Goal: Find specific page/section: Find specific page/section

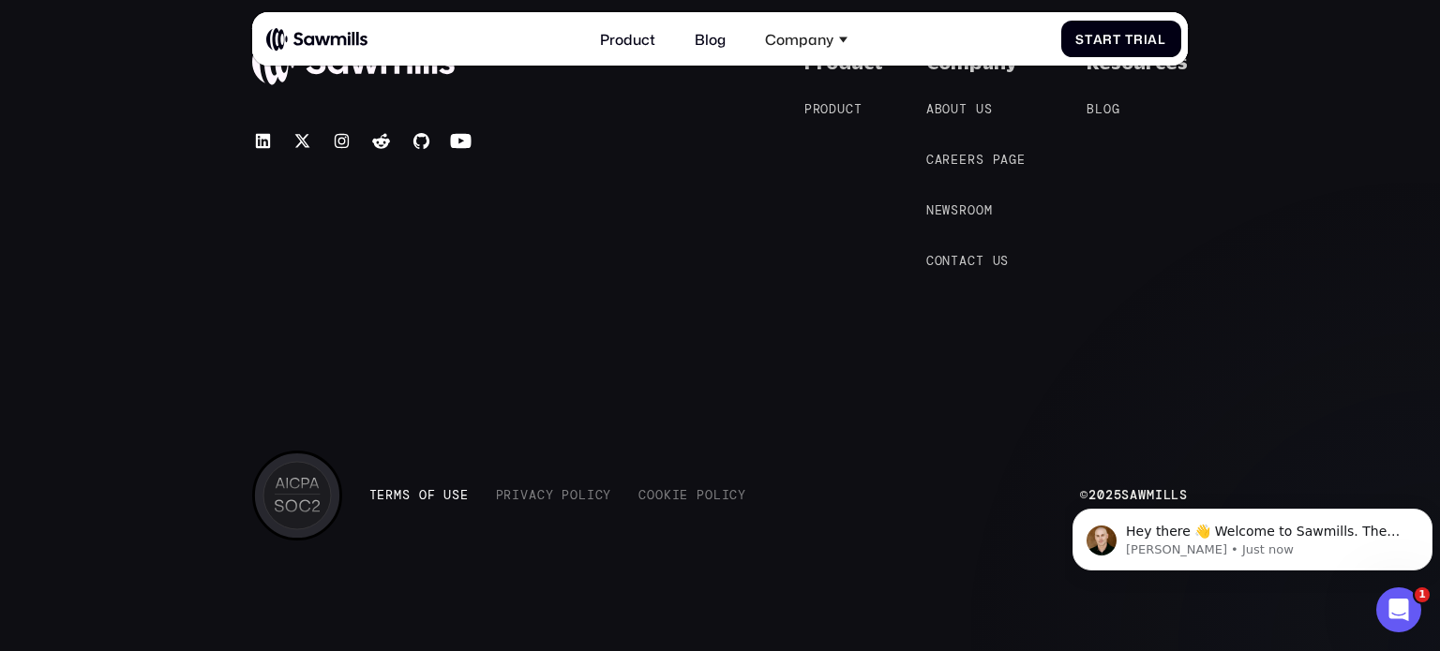
click at [460, 488] on span "e" at bounding box center [464, 480] width 8 height 15
click at [517, 490] on span "i" at bounding box center [516, 495] width 8 height 15
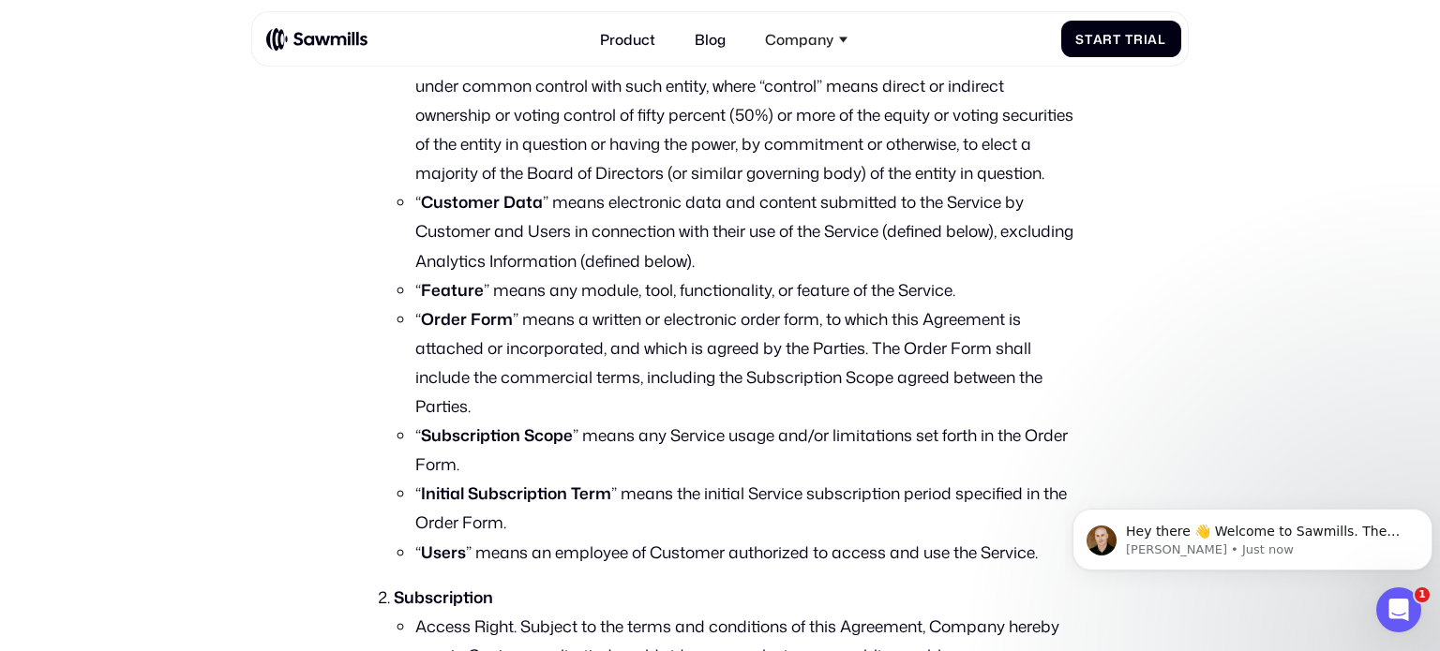
scroll to position [584, 0]
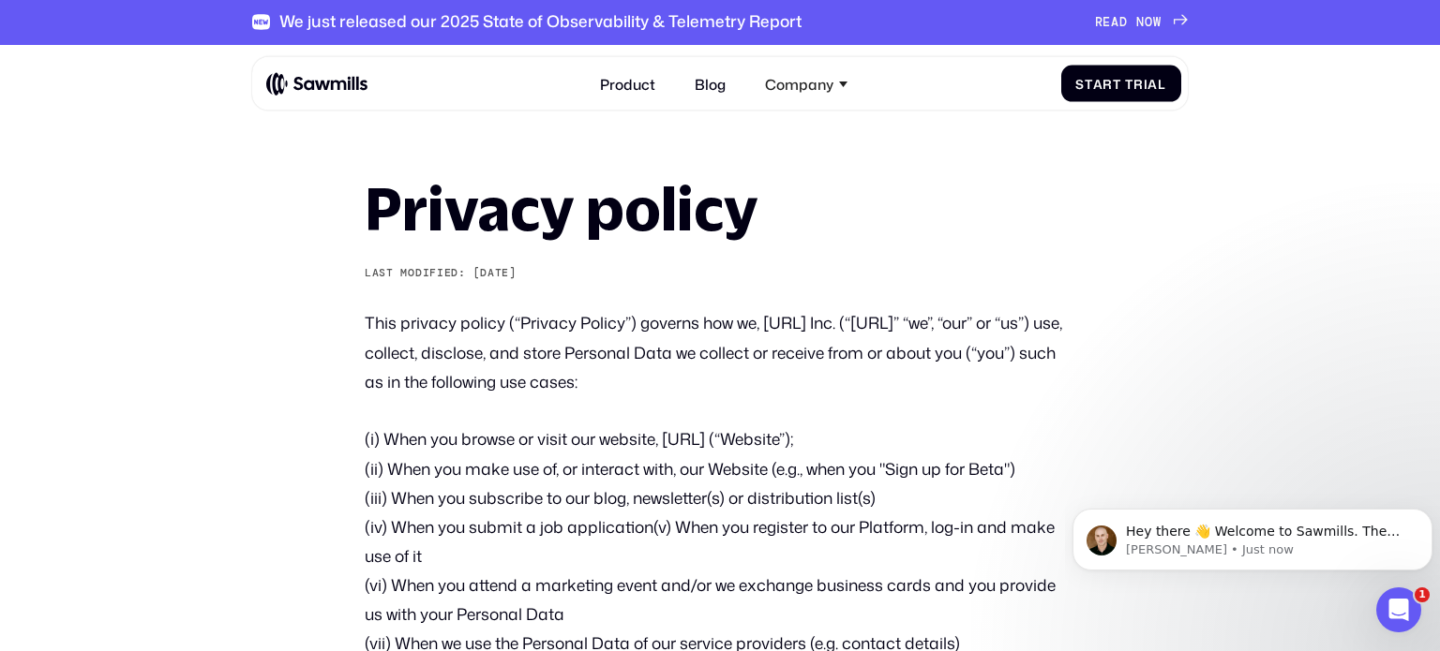
click at [770, 321] on p "This privacy policy (“Privacy Policy”) governs how we, [URL] Inc. (“[URL]” “we”…" at bounding box center [720, 351] width 710 height 87
drag, startPoint x: 767, startPoint y: 319, endPoint x: 878, endPoint y: 318, distance: 111.5
click at [878, 318] on p "This privacy policy (“Privacy Policy”) governs how we, [URL] Inc. (“[URL]” “we”…" at bounding box center [720, 351] width 710 height 87
copy p "[URL] Inc."
